Goal: Transaction & Acquisition: Purchase product/service

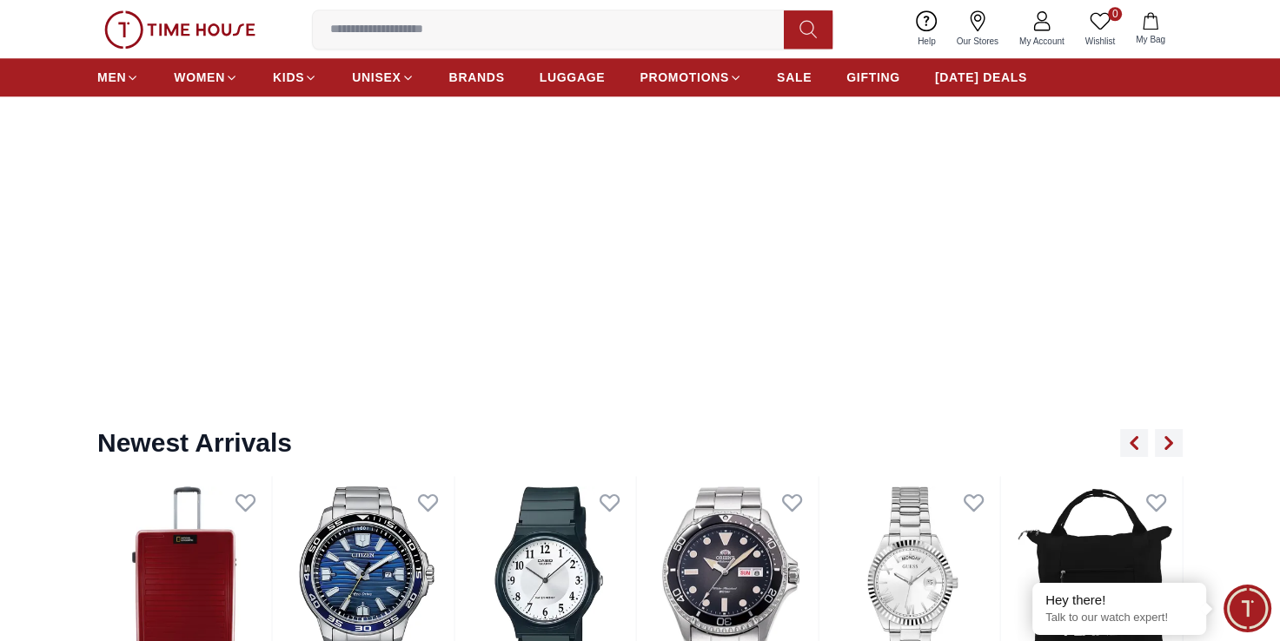
scroll to position [1477, 0]
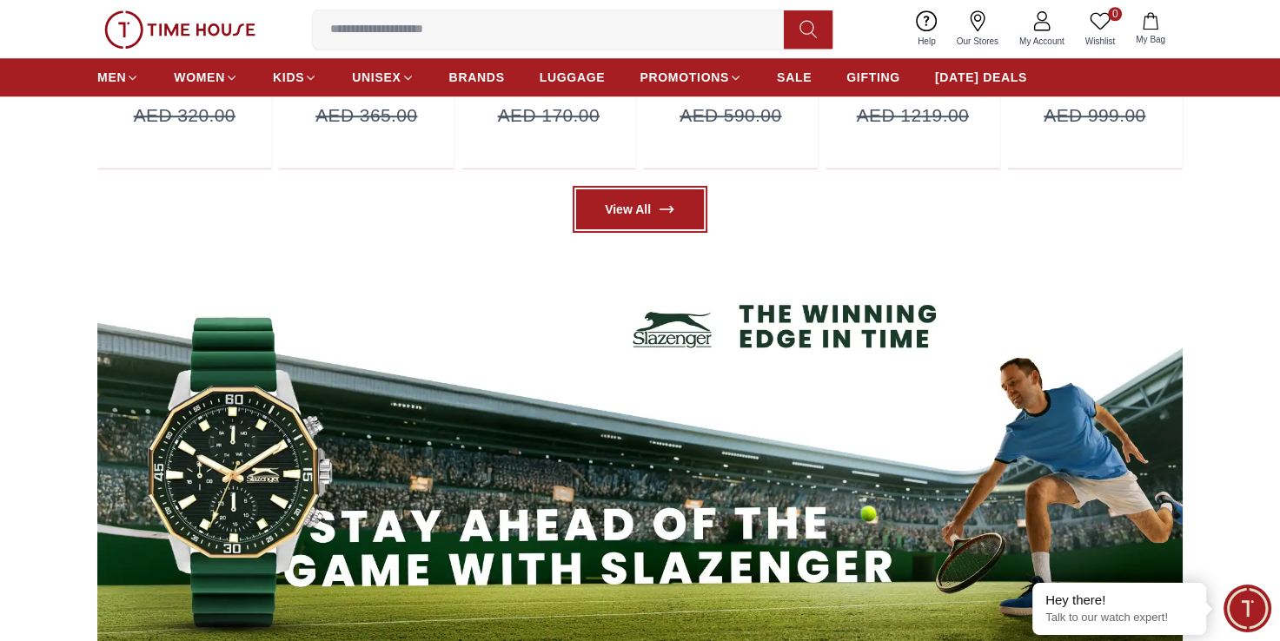
click at [641, 196] on link "View All" at bounding box center [640, 209] width 128 height 40
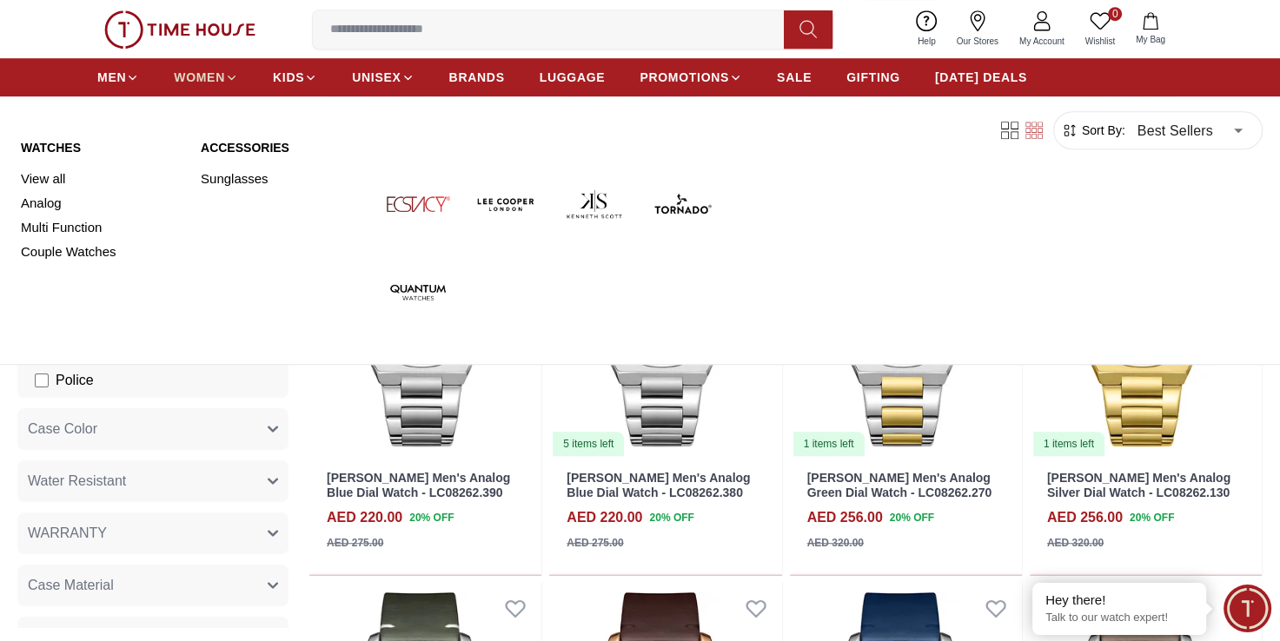
click at [202, 82] on span "WOMEN" at bounding box center [199, 77] width 51 height 17
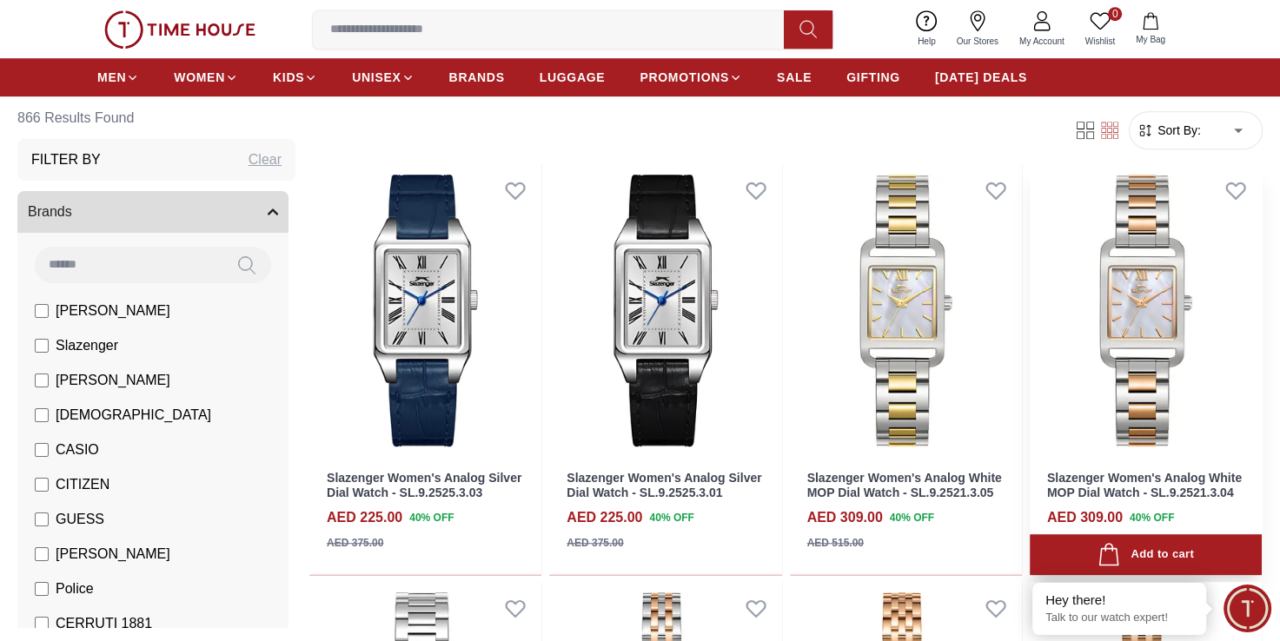
scroll to position [1304, 0]
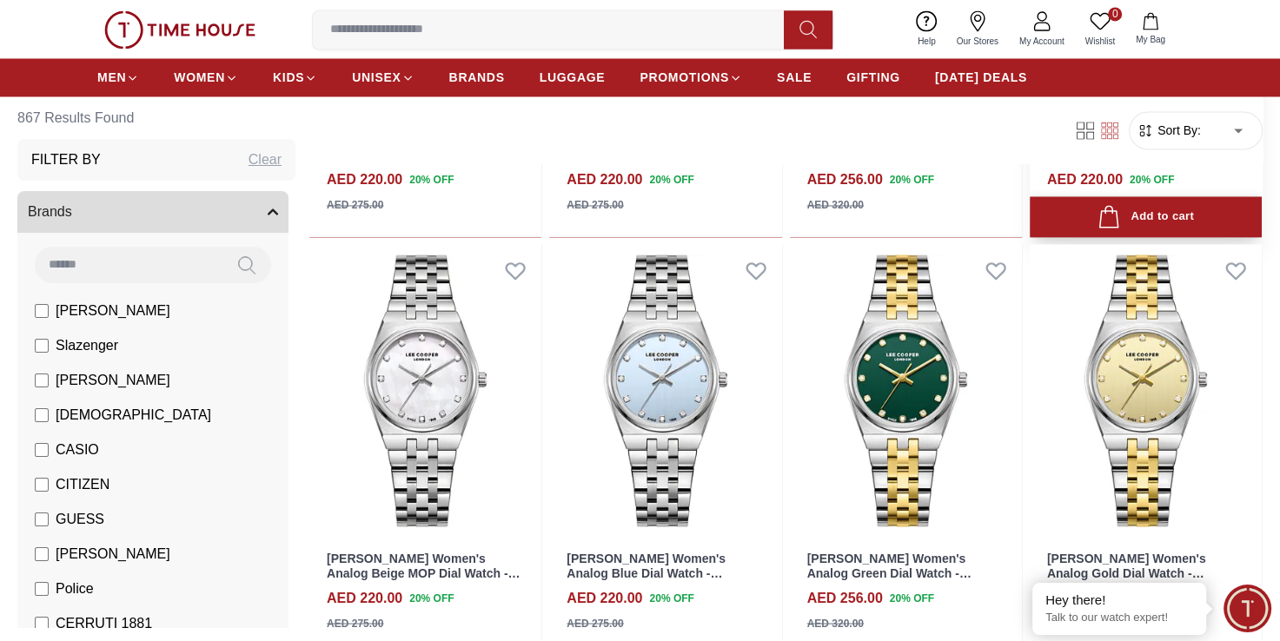
scroll to position [3216, 0]
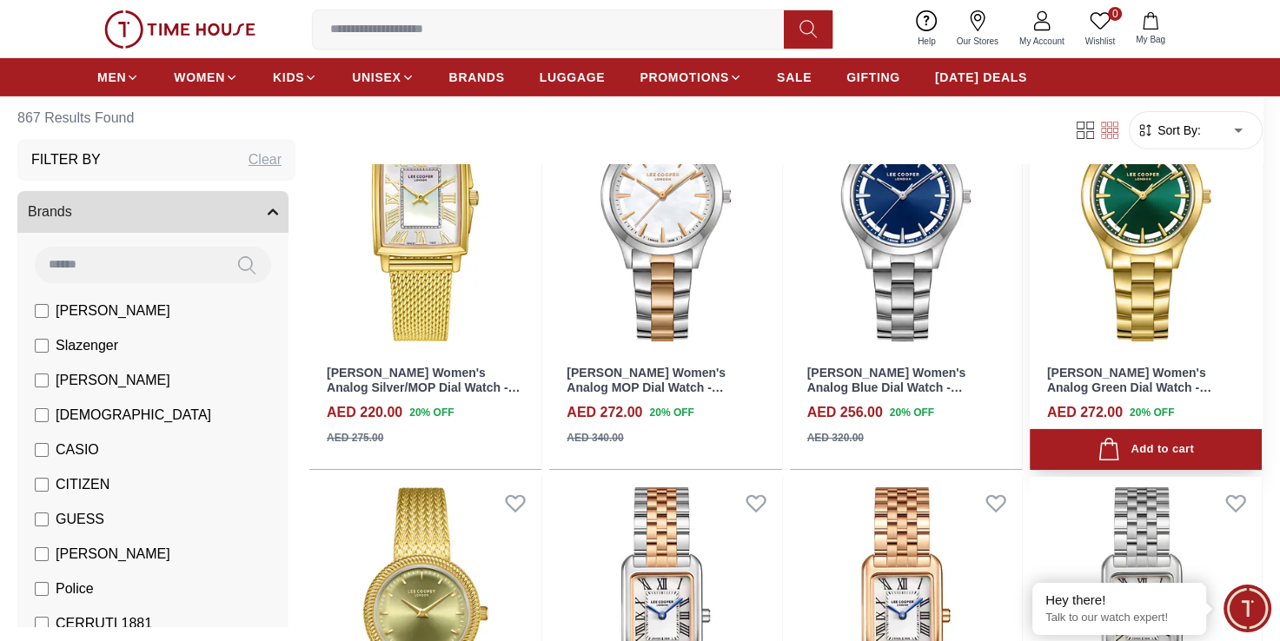
scroll to position [5910, 0]
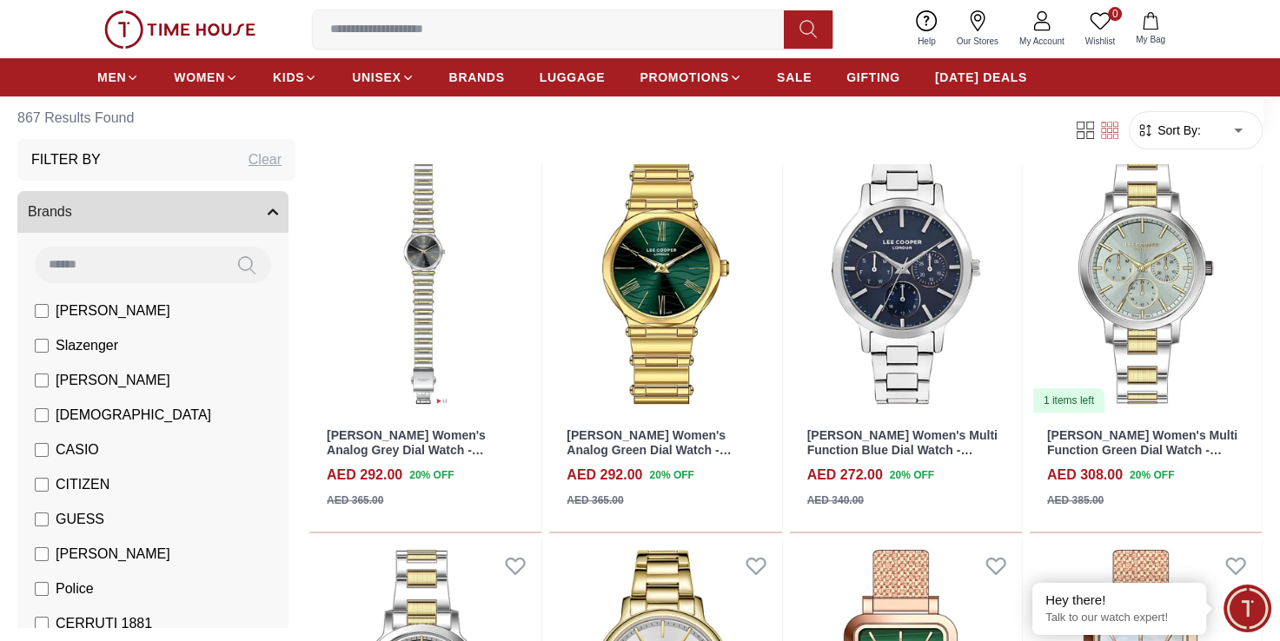
scroll to position [6866, 0]
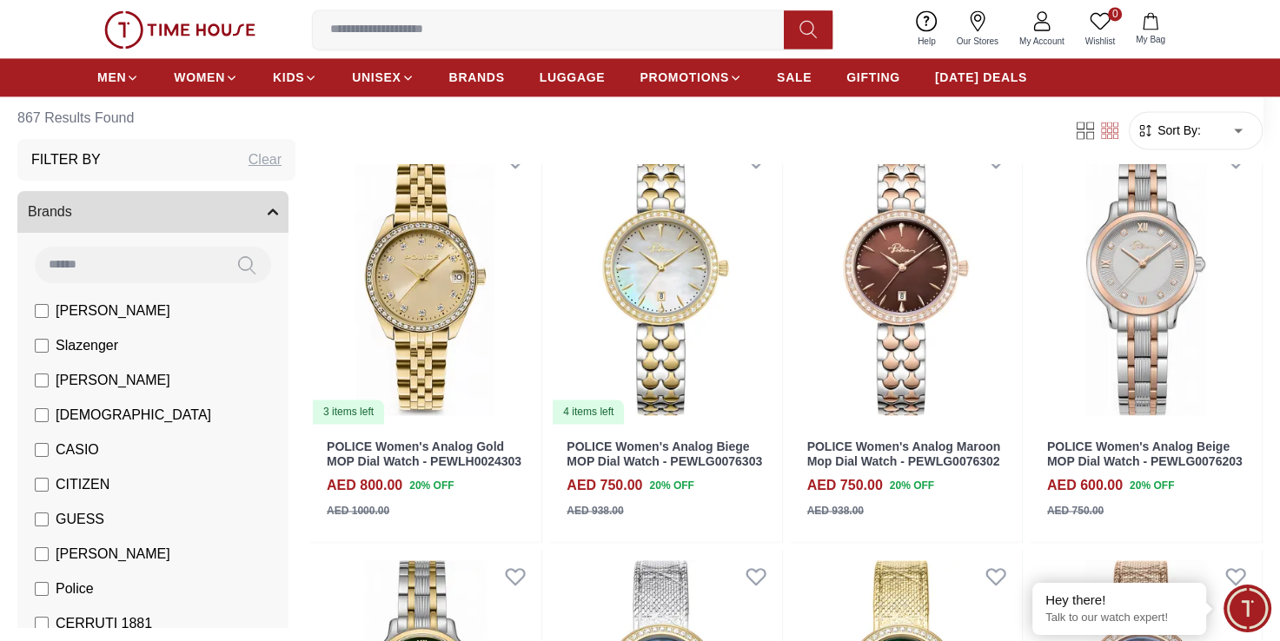
scroll to position [8952, 0]
